Goal: Information Seeking & Learning: Compare options

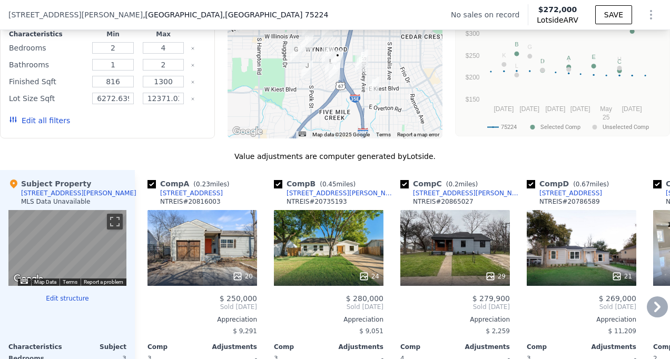
scroll to position [892, 0]
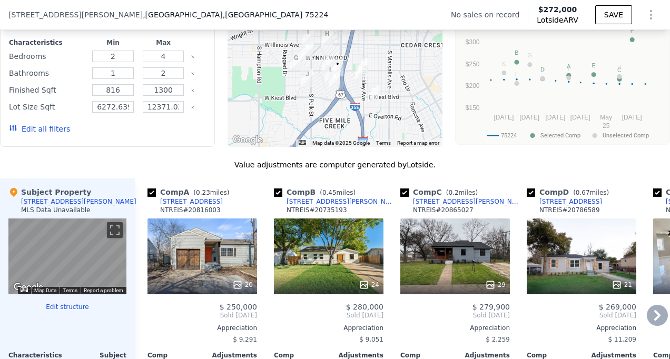
click at [204, 247] on div "20" at bounding box center [202, 257] width 110 height 76
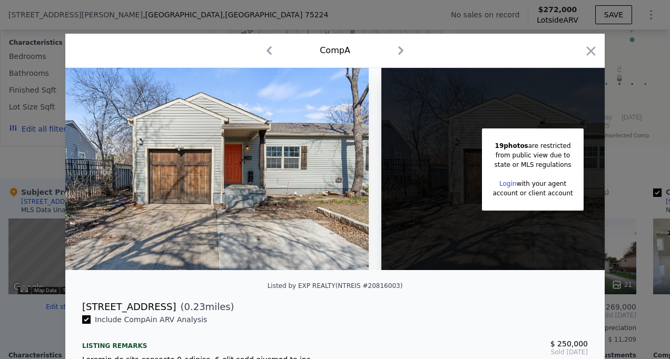
drag, startPoint x: 592, startPoint y: 49, endPoint x: 479, endPoint y: 159, distance: 157.9
click at [592, 51] on icon "button" at bounding box center [591, 51] width 15 height 15
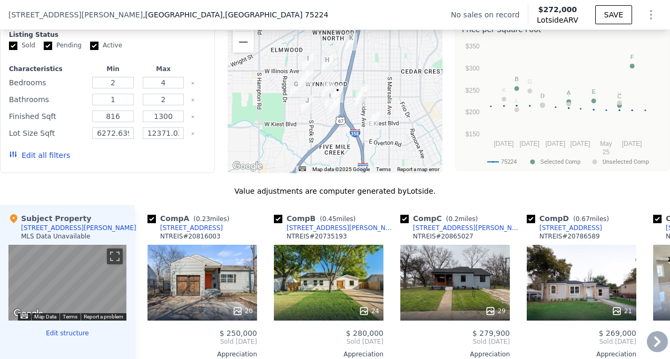
scroll to position [892, 0]
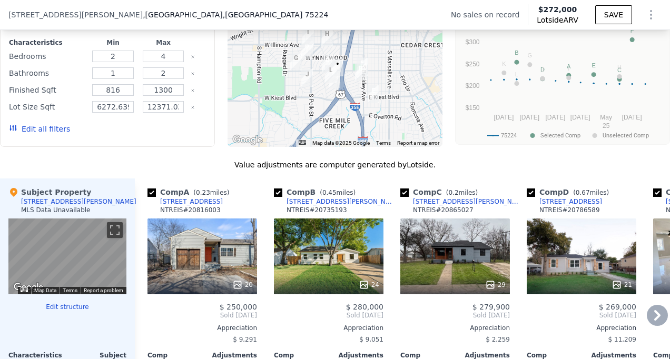
click at [330, 304] on div "Comp B ( 0.45 miles) [STREET_ADDRESS][PERSON_NAME] 24 $ 280,000 Sold [DATE] App…" at bounding box center [329, 348] width 118 height 339
click at [204, 290] on div "20" at bounding box center [202, 285] width 101 height 11
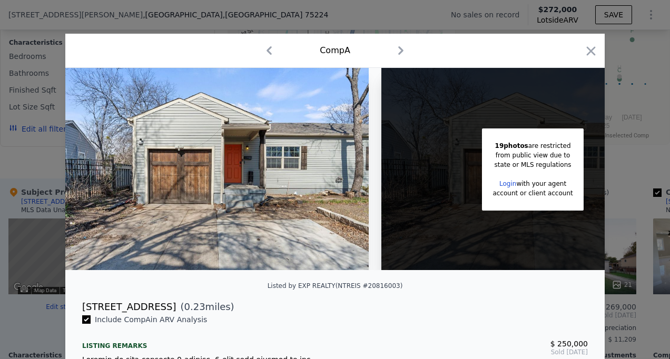
click at [577, 51] on div "Comp A" at bounding box center [335, 50] width 522 height 17
drag, startPoint x: 592, startPoint y: 45, endPoint x: 580, endPoint y: 55, distance: 16.5
click at [584, 50] on icon "button" at bounding box center [591, 51] width 15 height 15
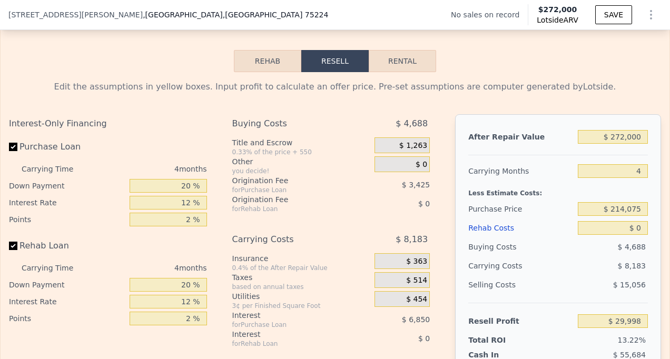
scroll to position [1418, 0]
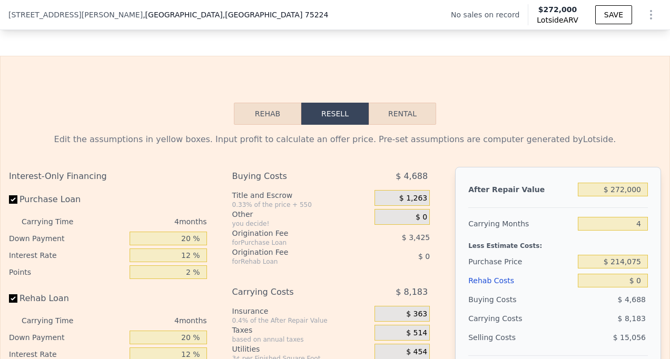
click at [267, 125] on button "Rehab" at bounding box center [267, 114] width 67 height 22
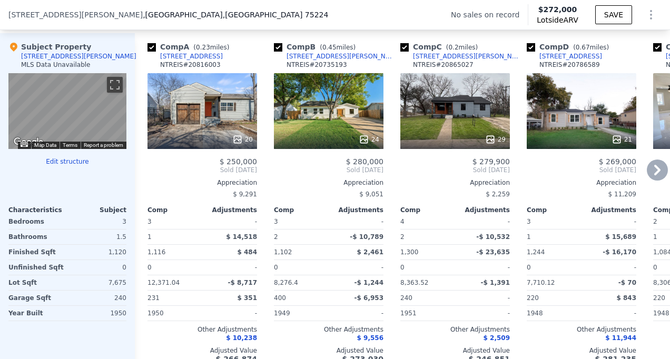
scroll to position [1050, 0]
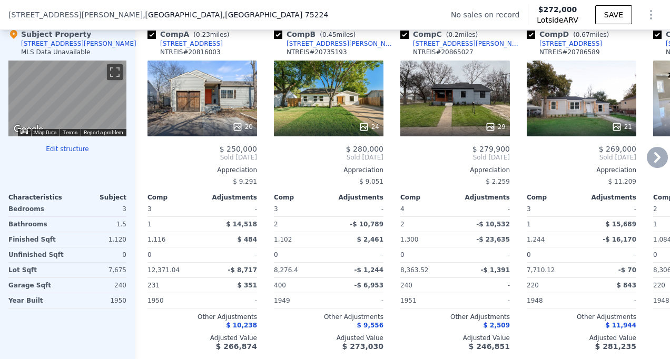
click at [156, 174] on div "Appreciation" at bounding box center [202, 170] width 110 height 8
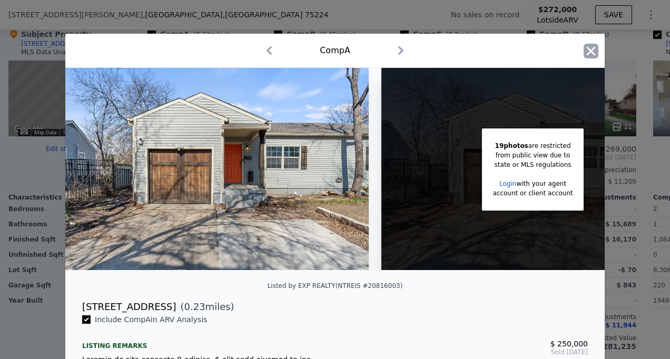
click at [584, 56] on icon "button" at bounding box center [591, 51] width 15 height 15
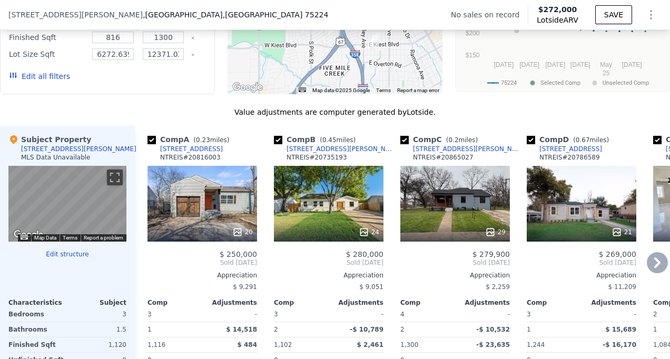
scroll to position [1050, 0]
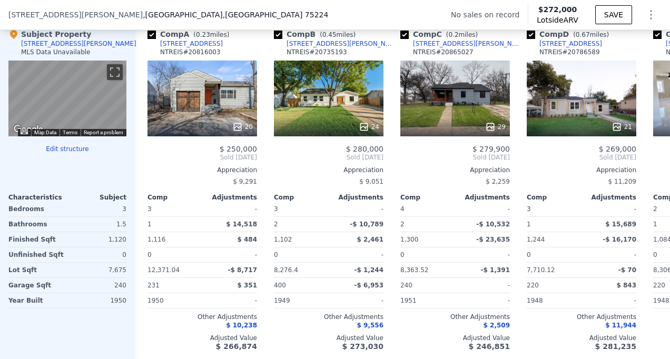
click at [84, 174] on div at bounding box center [67, 170] width 118 height 8
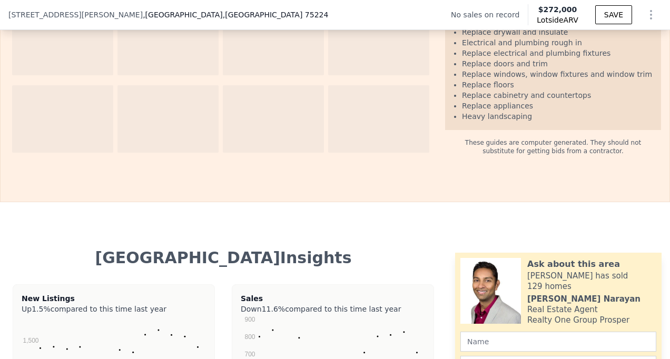
scroll to position [1840, 0]
